Goal: Browse casually: Explore the website without a specific task or goal

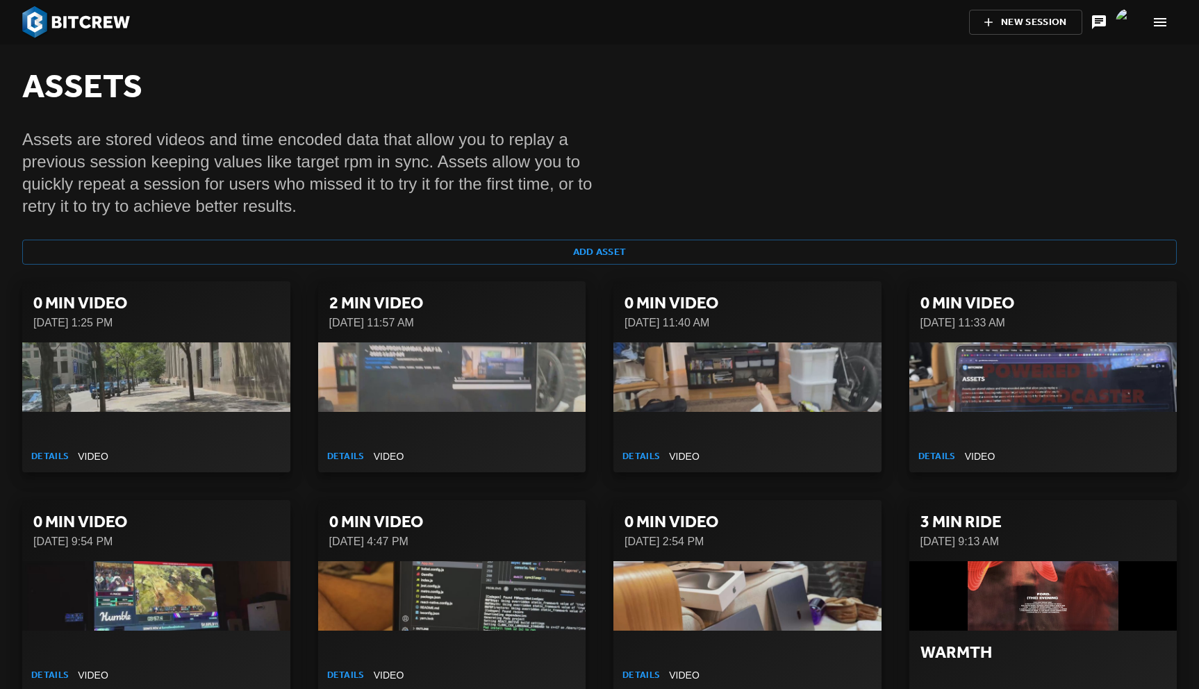
scroll to position [27132, 0]
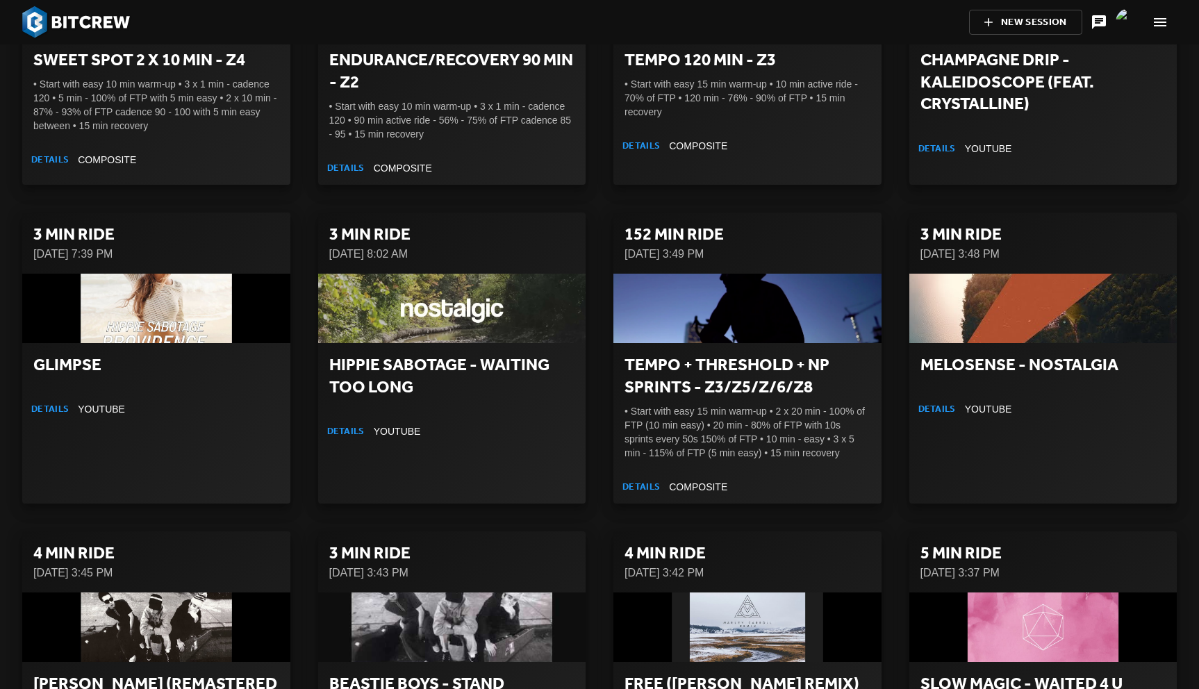
scroll to position [2000, 0]
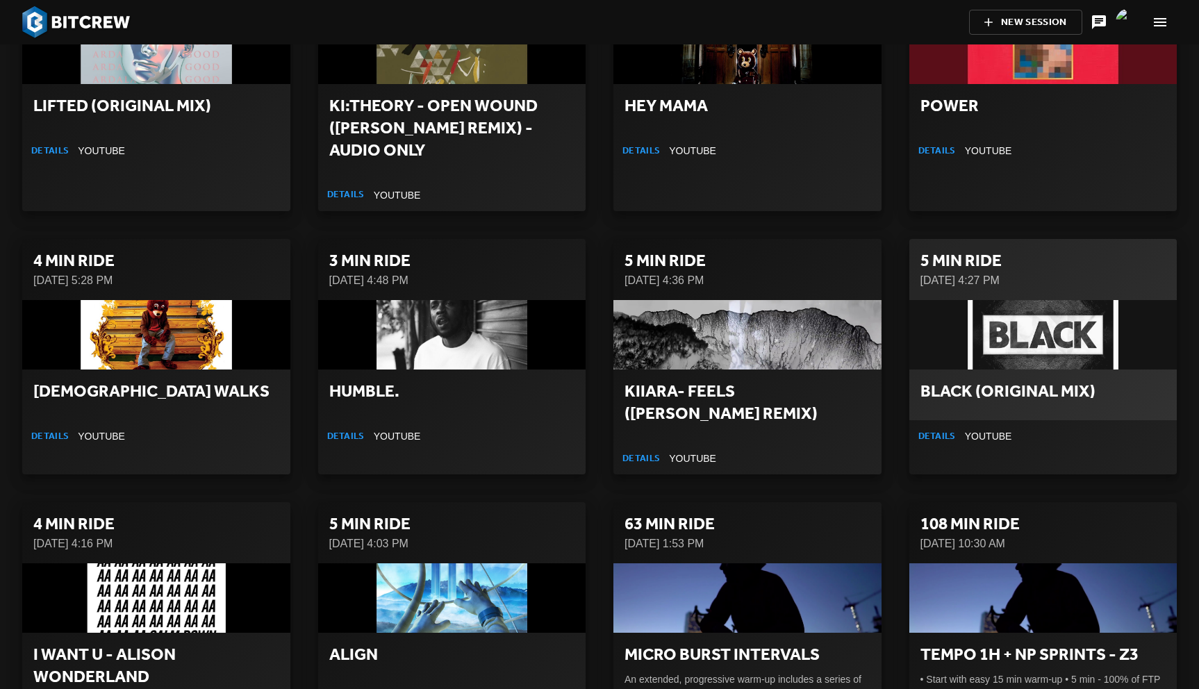
click at [1022, 311] on div "button" at bounding box center [1044, 334] width 268 height 69
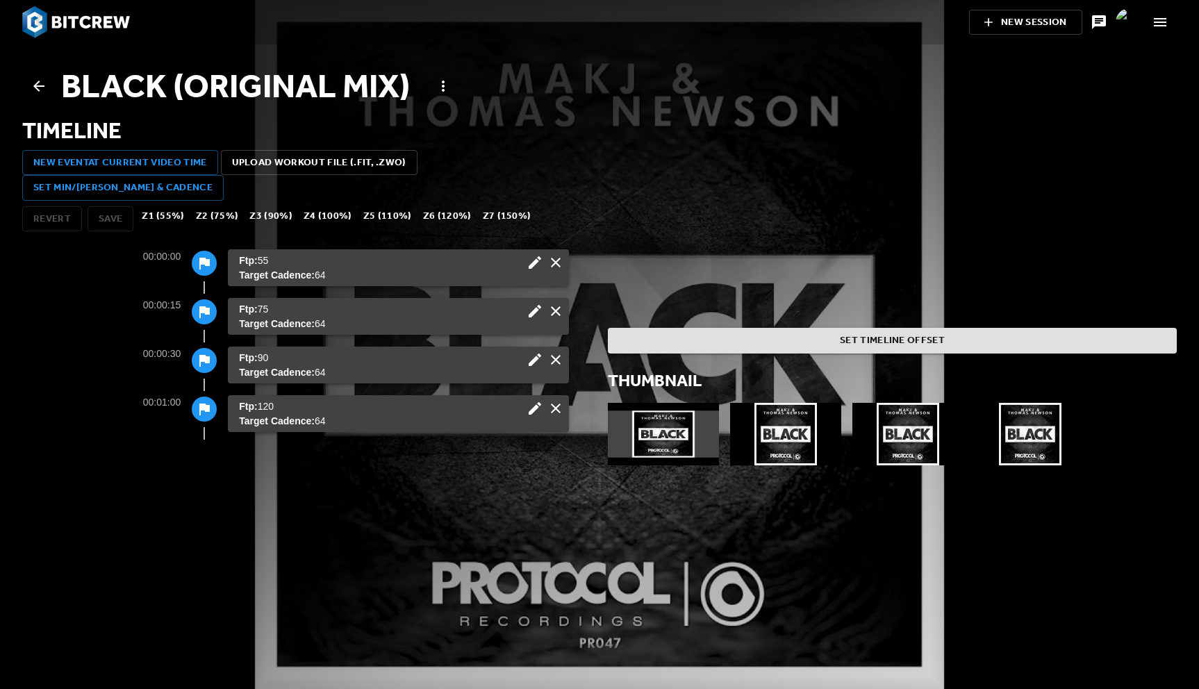
click at [41, 85] on icon at bounding box center [39, 86] width 17 height 17
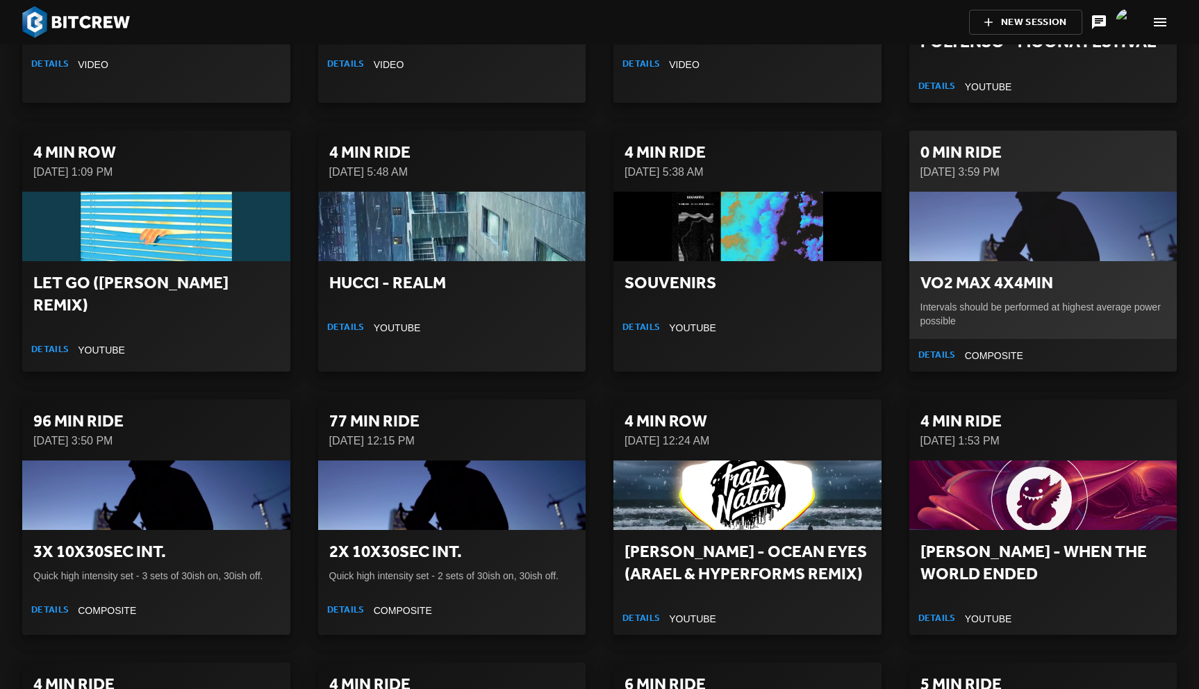
scroll to position [1292, 0]
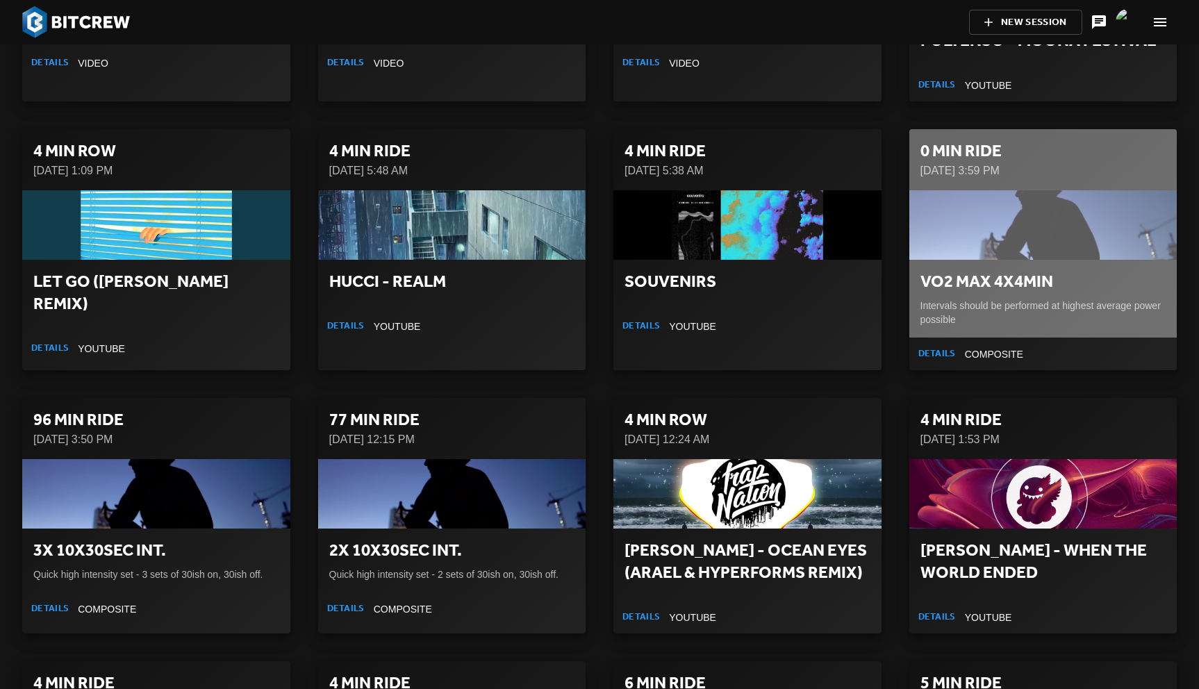
click at [959, 215] on div "button" at bounding box center [1044, 224] width 268 height 69
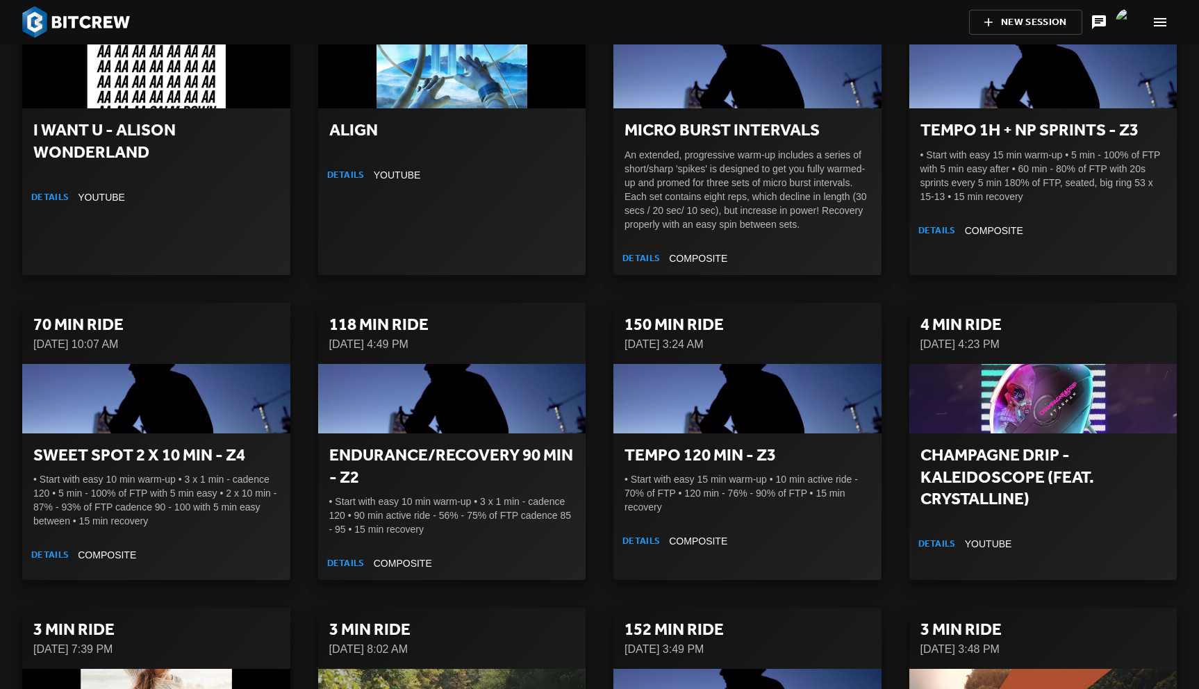
scroll to position [2523, 0]
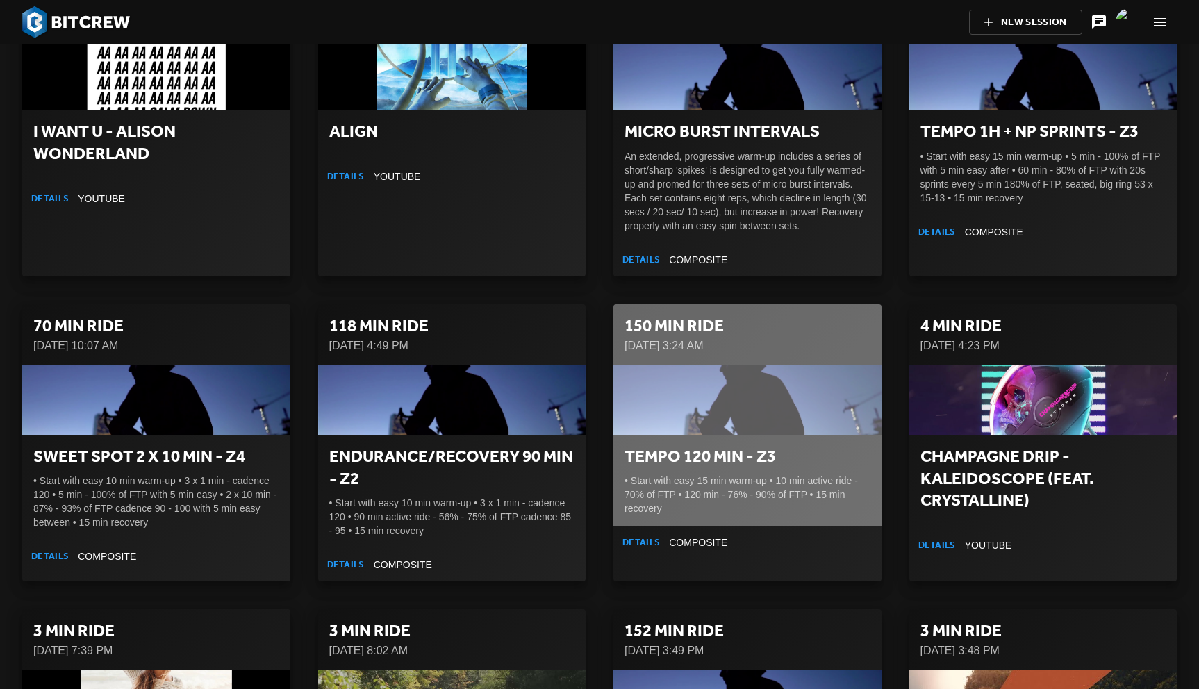
click at [660, 392] on div "button" at bounding box center [748, 399] width 268 height 69
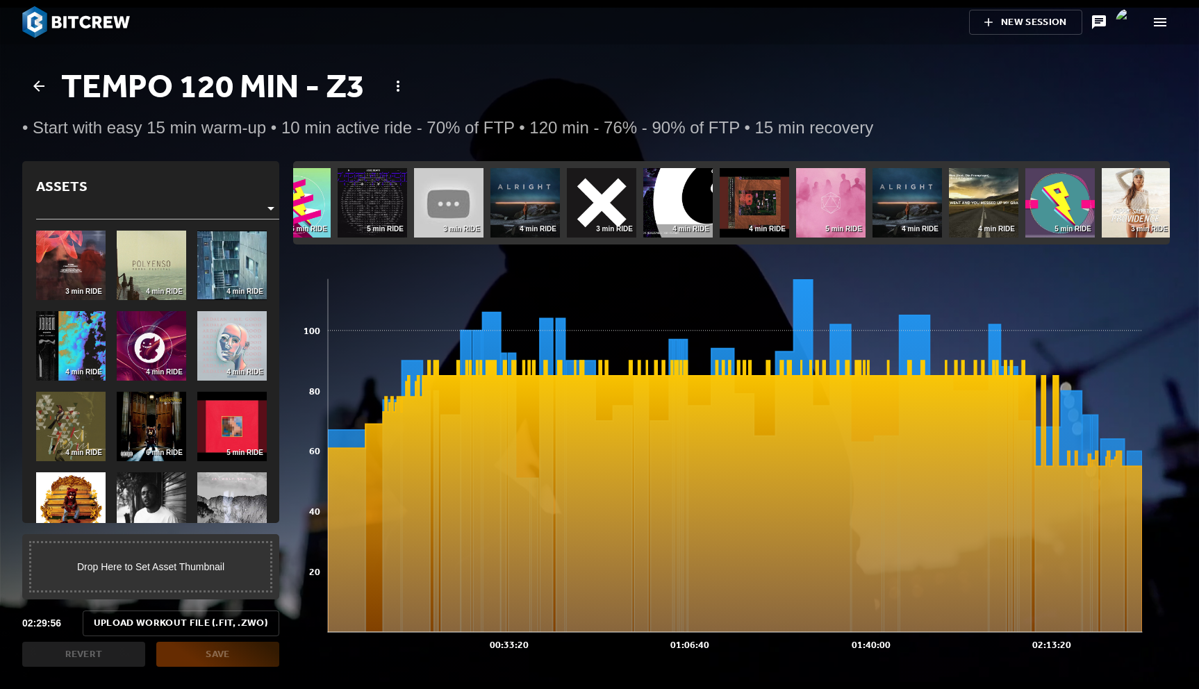
scroll to position [0, 2208]
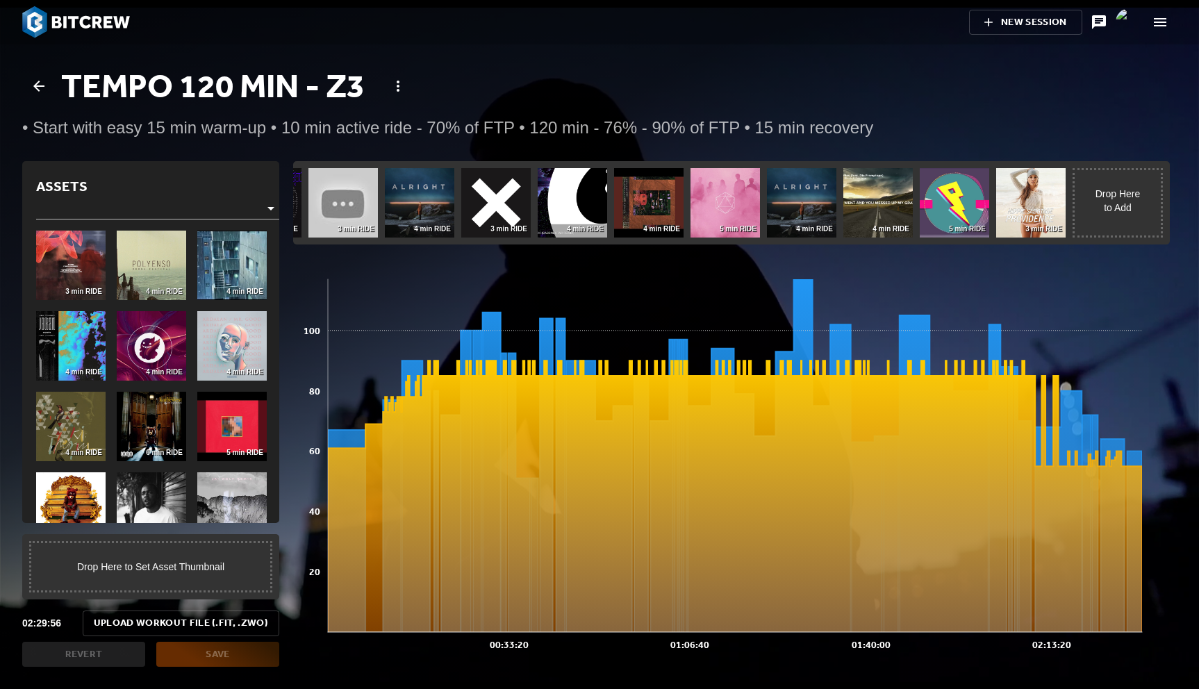
click at [38, 85] on icon at bounding box center [38, 86] width 11 height 11
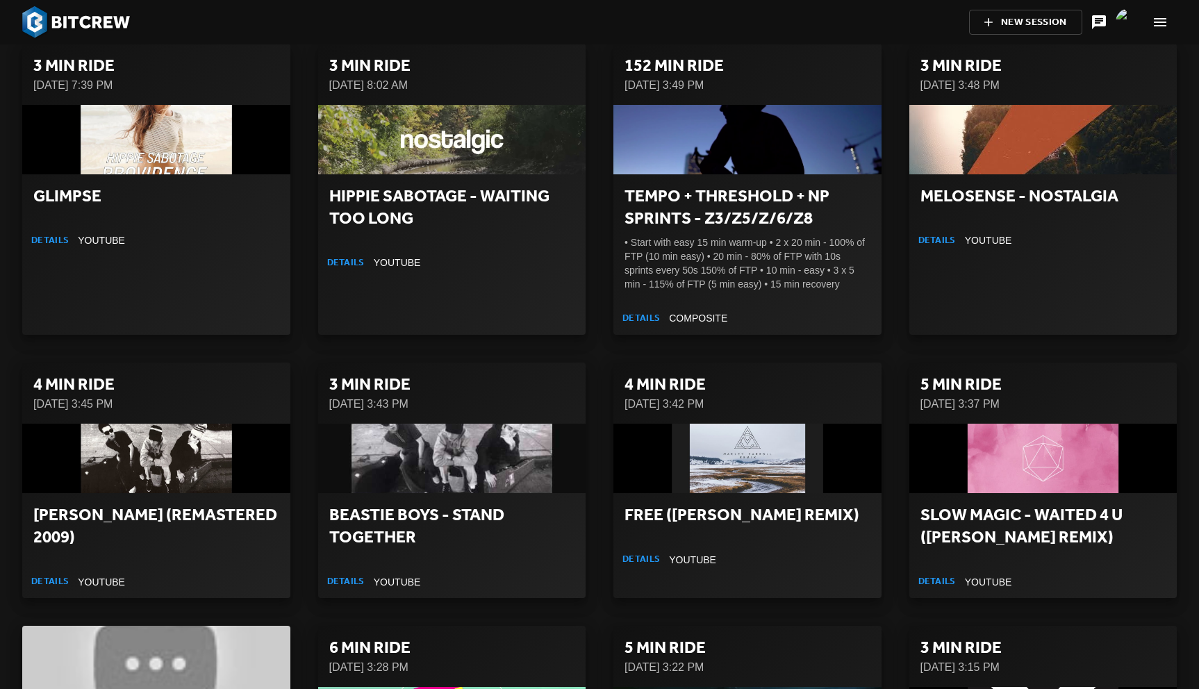
scroll to position [3309, 0]
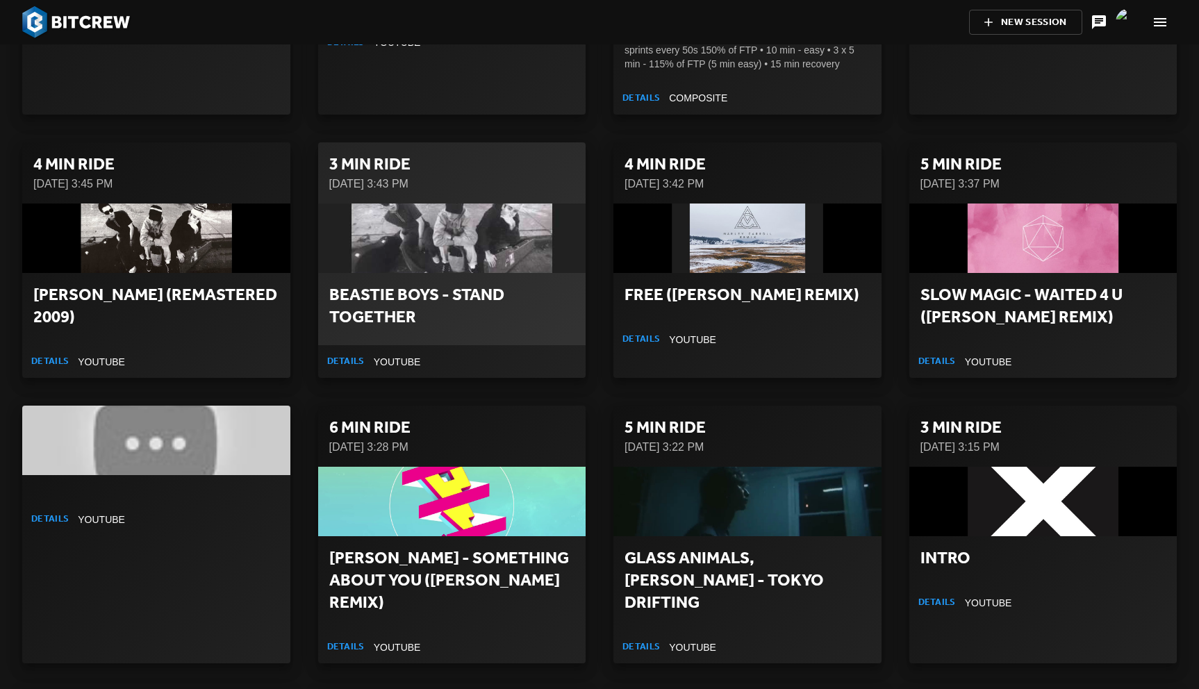
click at [481, 234] on div "button" at bounding box center [452, 238] width 268 height 69
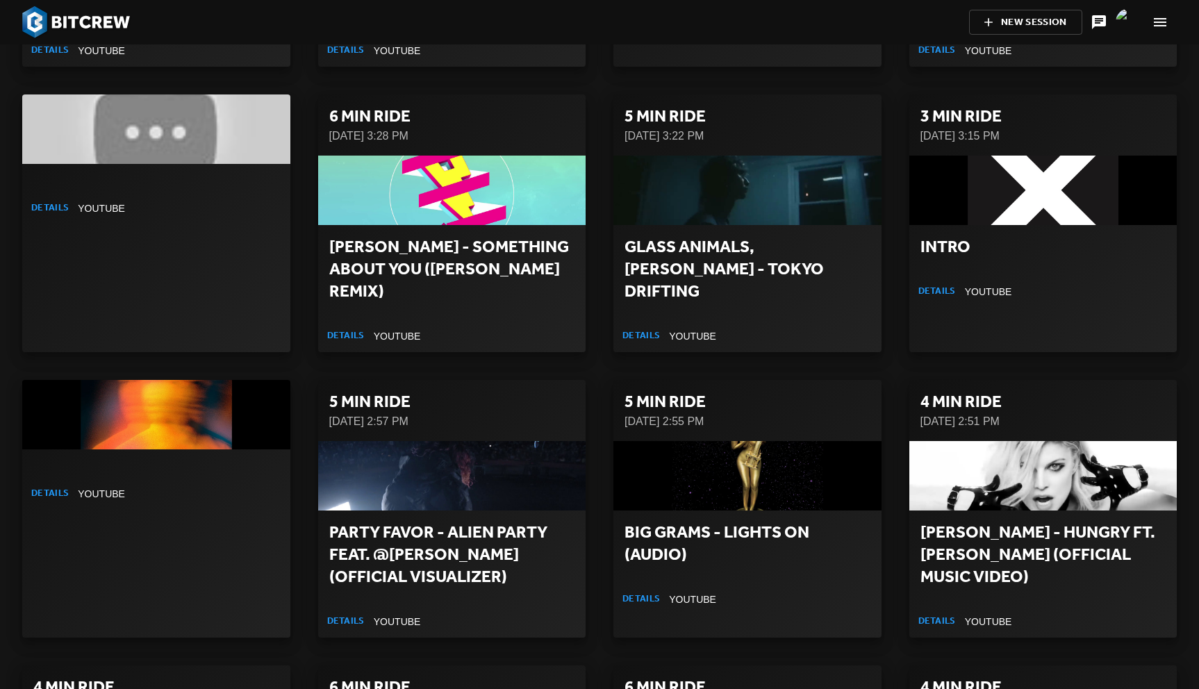
scroll to position [3897, 0]
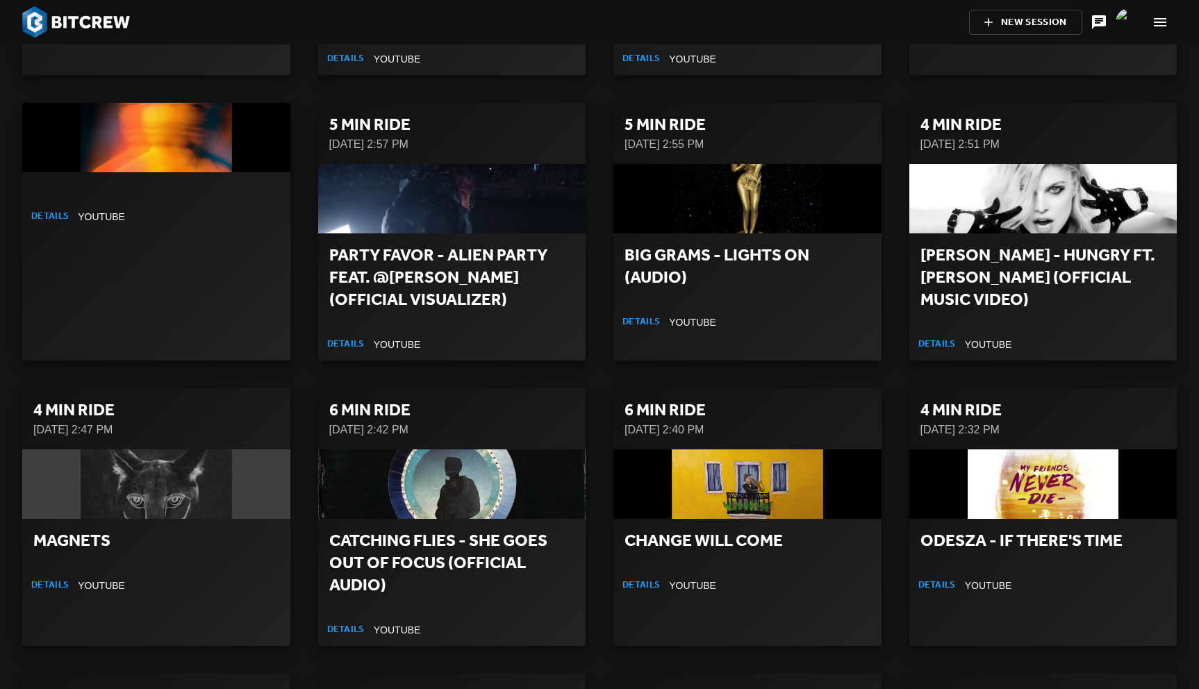
click at [599, 257] on div "5 min RIDE [DATE] 2:57 PM Party Favor - ALIEN PARTY feat. @[PERSON_NAME] (Offic…" at bounding box center [452, 232] width 296 height 286
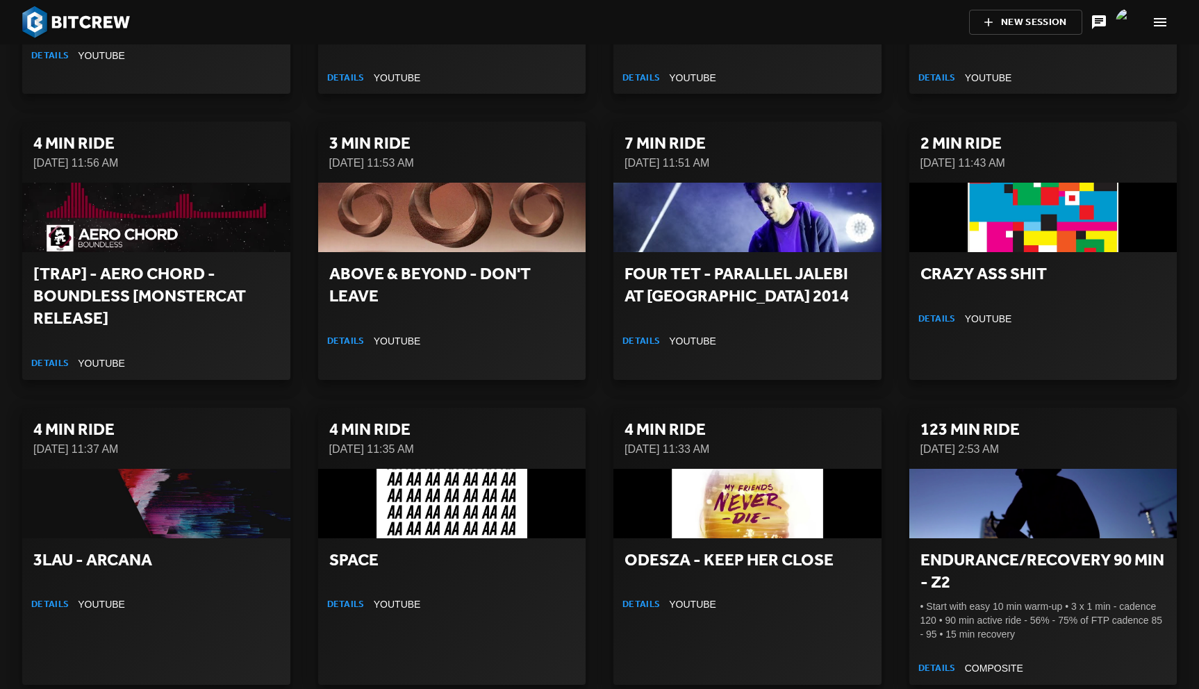
scroll to position [5426, 0]
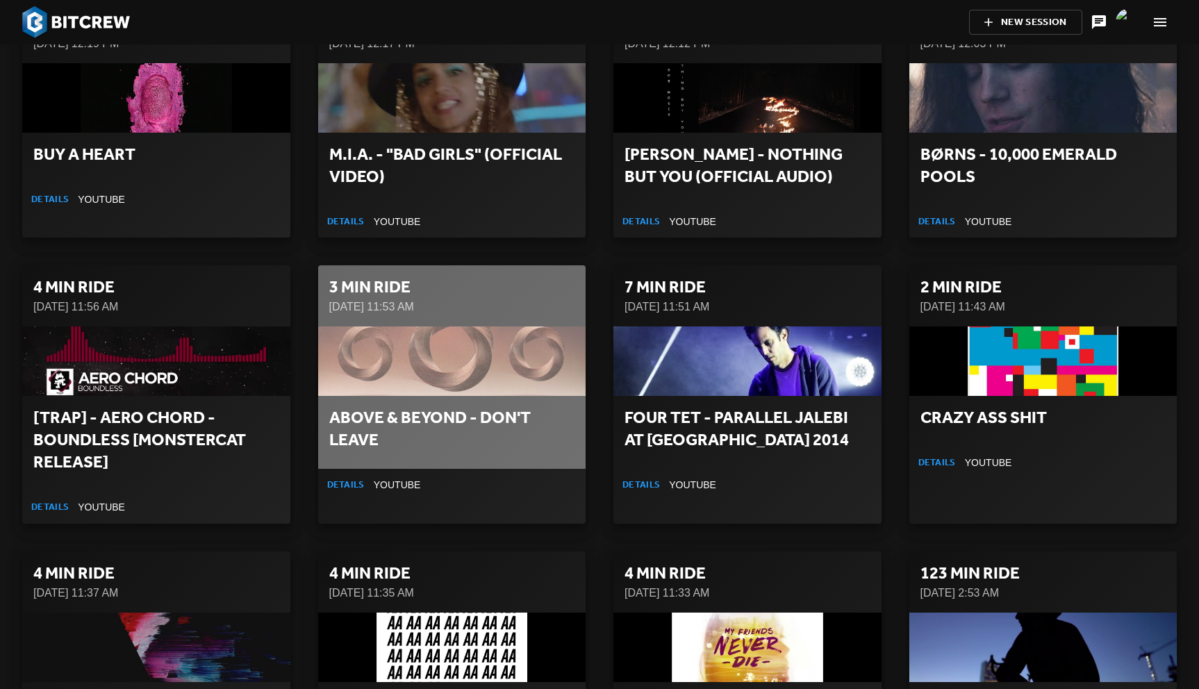
click at [443, 327] on div "button" at bounding box center [452, 361] width 268 height 69
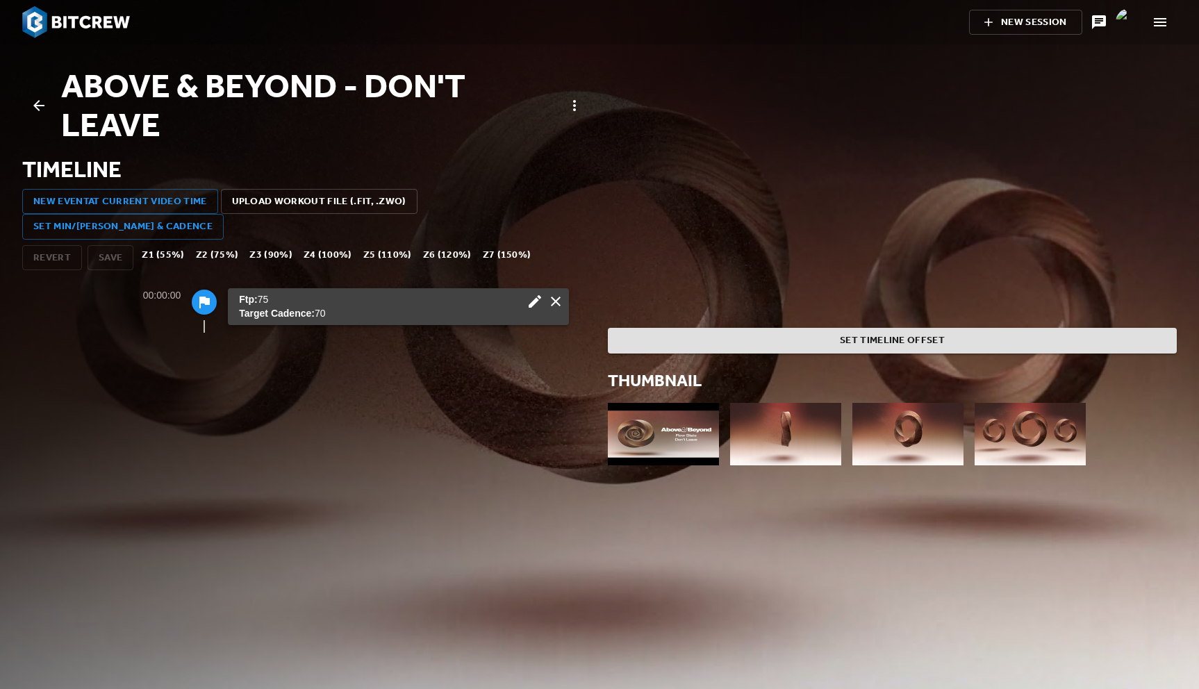
click at [42, 101] on icon at bounding box center [39, 105] width 17 height 17
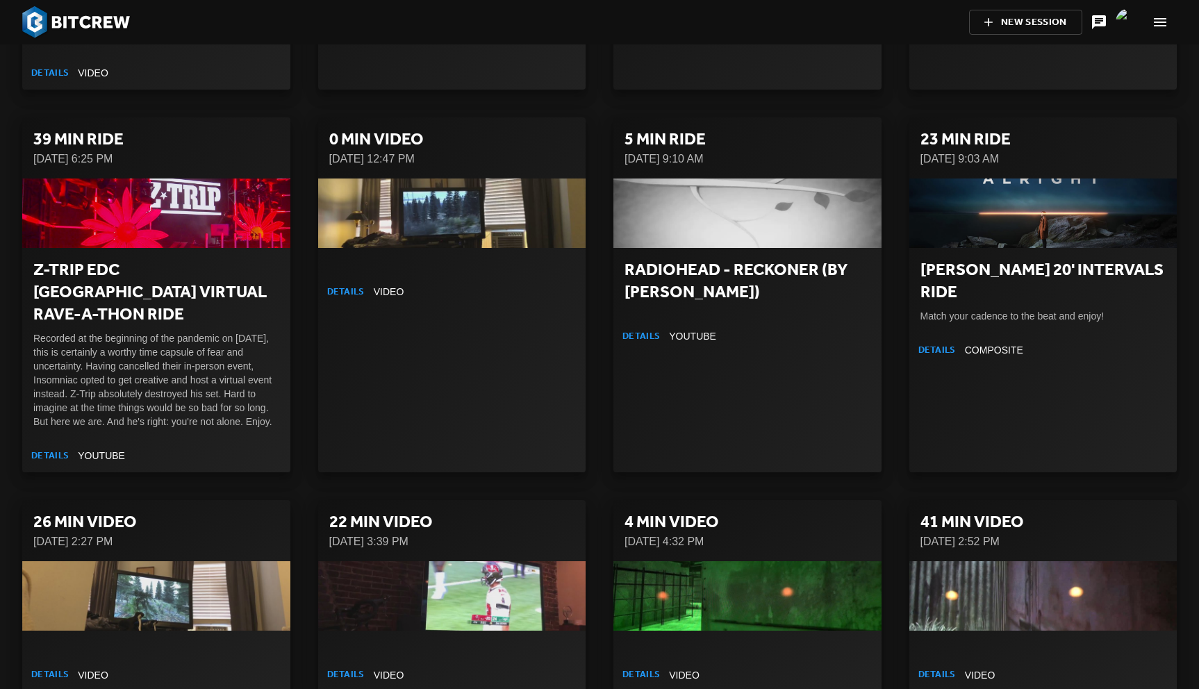
scroll to position [8051, 0]
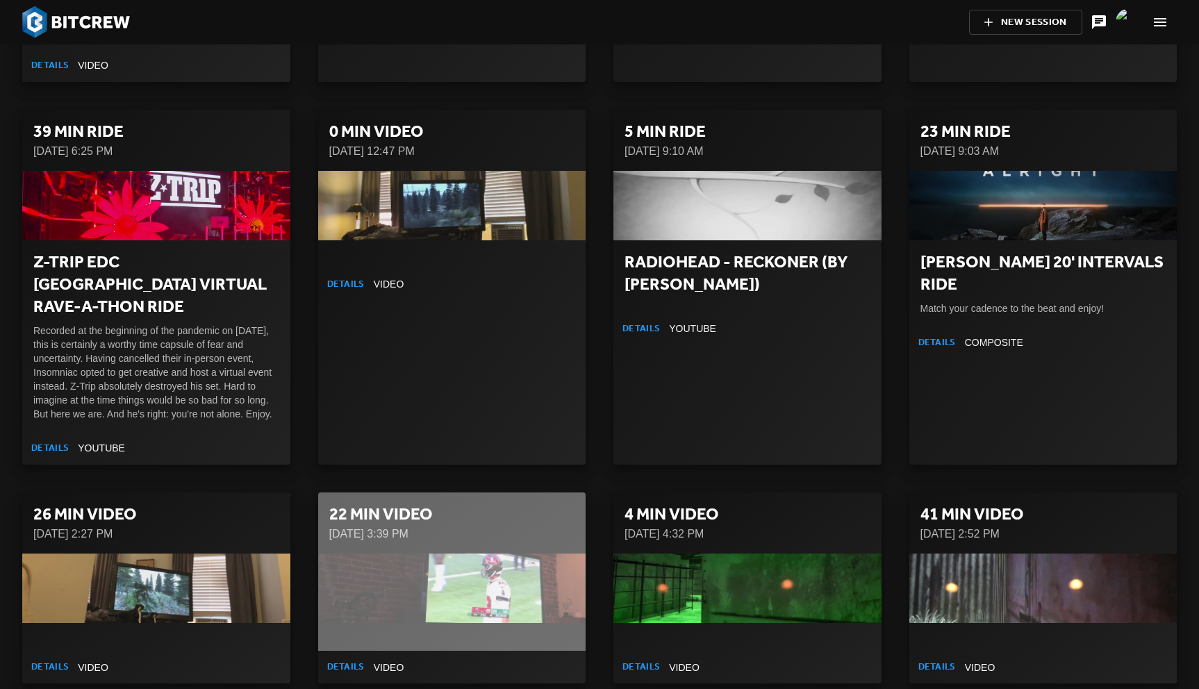
click at [499, 554] on div "button" at bounding box center [452, 588] width 268 height 69
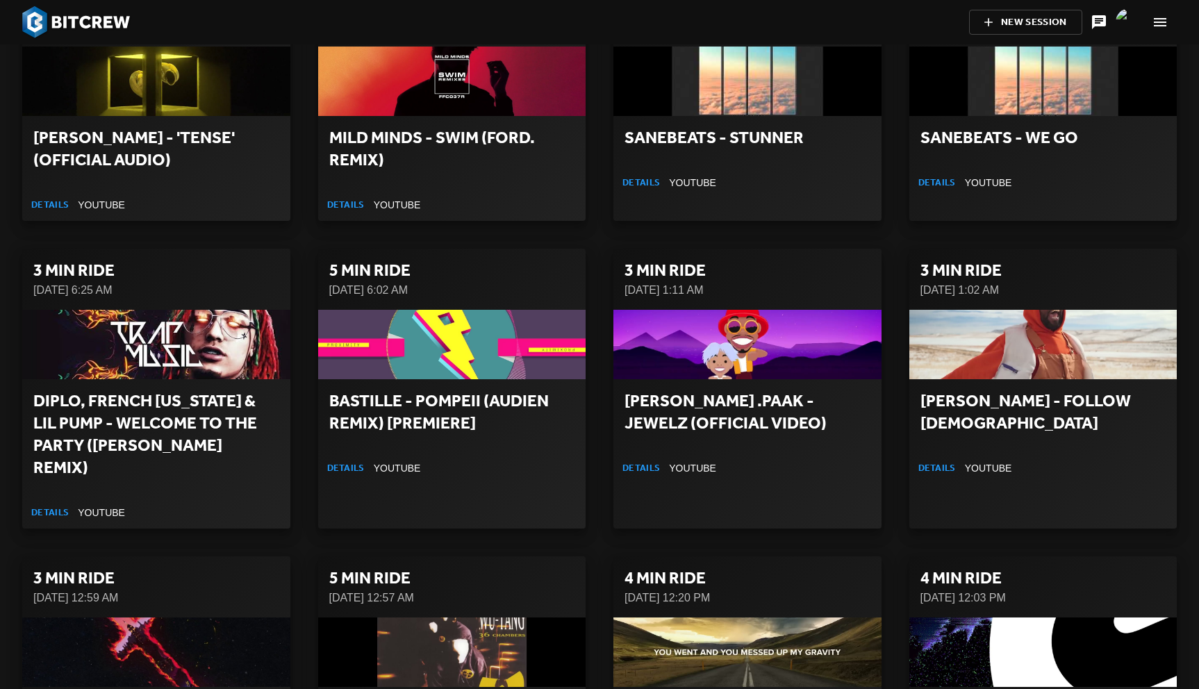
scroll to position [25000, 0]
